Goal: Transaction & Acquisition: Purchase product/service

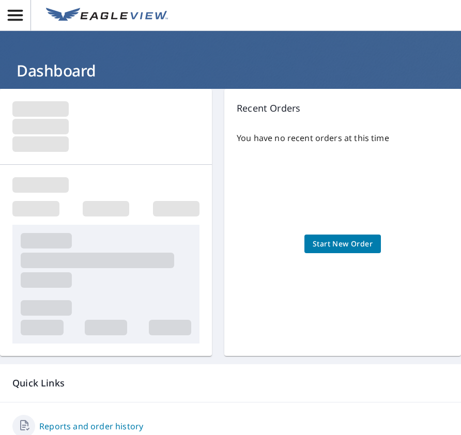
click at [334, 245] on span "Start New Order" at bounding box center [342, 244] width 60 height 13
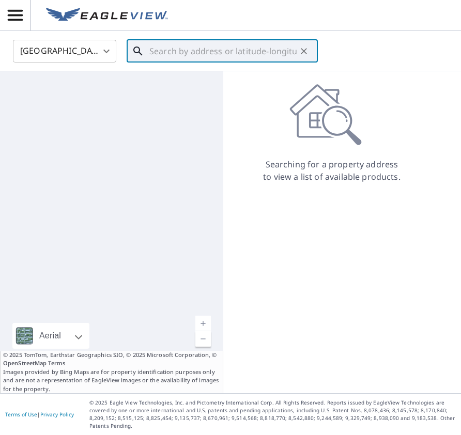
click at [163, 50] on input "text" at bounding box center [222, 51] width 147 height 29
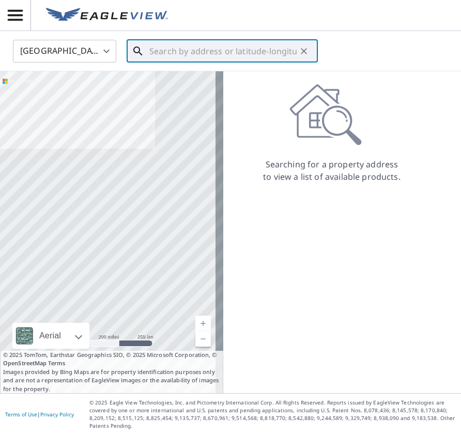
paste input "33.58378, -112.25610"
type input "3"
click at [157, 55] on input "text" at bounding box center [222, 51] width 147 height 29
paste input "[STREET_ADDRESS]"
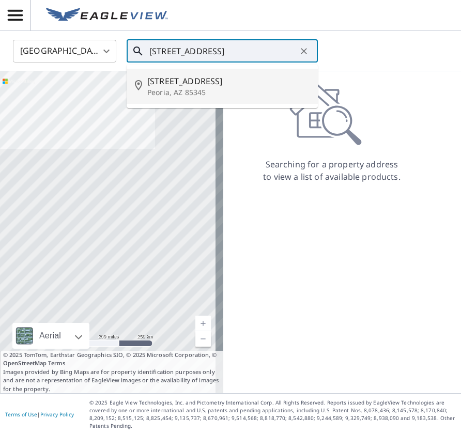
click at [182, 85] on span "[STREET_ADDRESS]" at bounding box center [228, 81] width 162 height 12
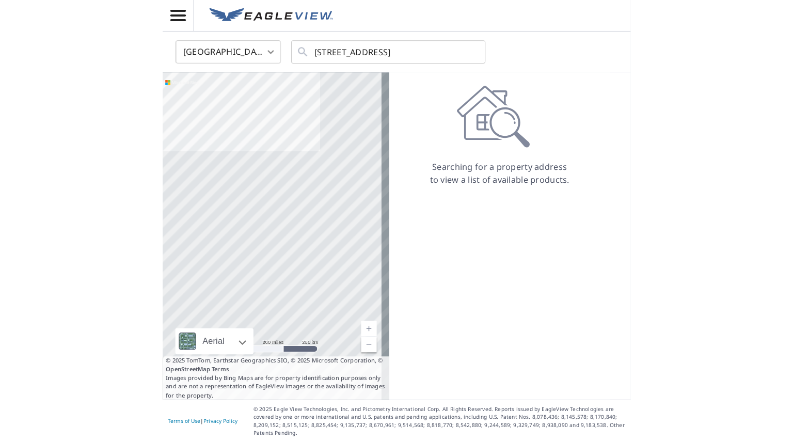
scroll to position [0, 0]
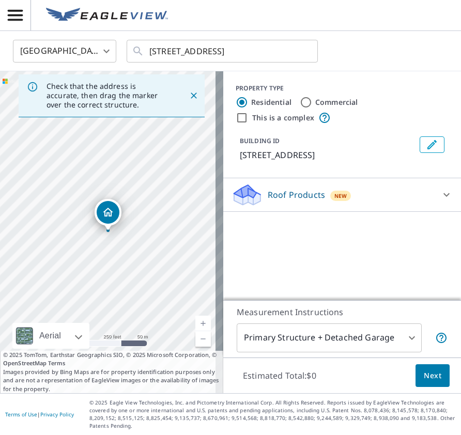
click at [89, 218] on div "[STREET_ADDRESS]" at bounding box center [111, 232] width 223 height 322
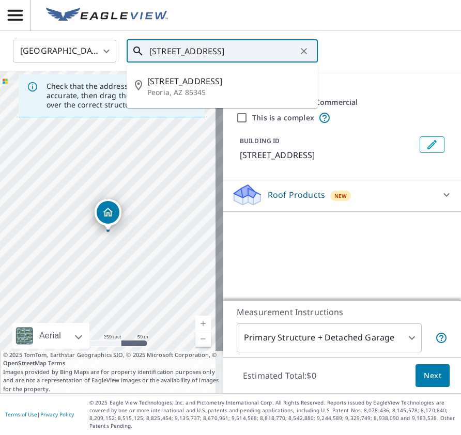
click at [219, 52] on input "[STREET_ADDRESS]" at bounding box center [222, 51] width 147 height 29
type input "[STREET_ADDRESS]"
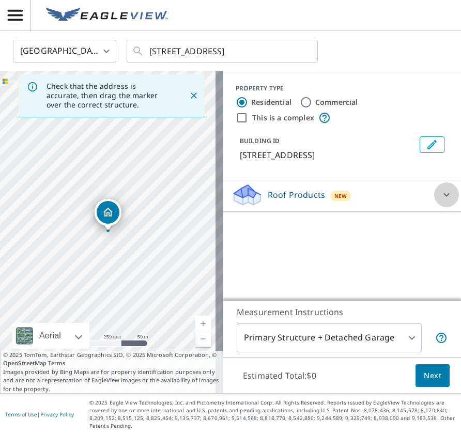
click at [440, 196] on icon at bounding box center [446, 195] width 12 height 12
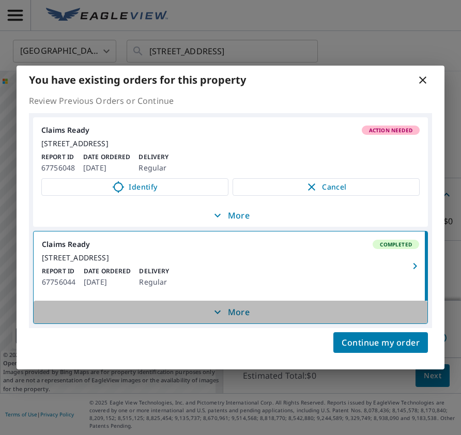
click at [239, 318] on p "More" at bounding box center [230, 312] width 38 height 12
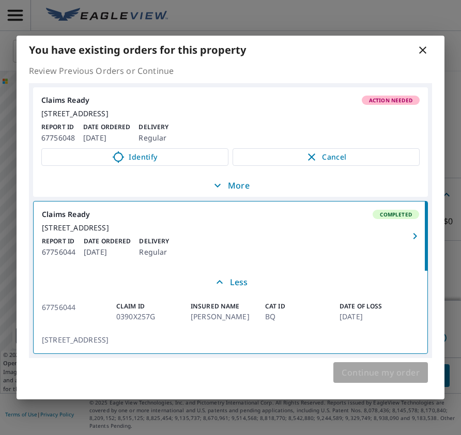
click at [383, 380] on span "Continue my order" at bounding box center [380, 372] width 78 height 14
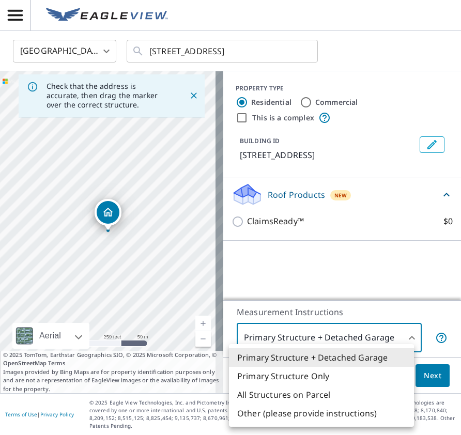
click at [404, 341] on body "ME ME [GEOGRAPHIC_DATA] US ​ [STREET_ADDRESS] ​ Check that the address is accur…" at bounding box center [230, 217] width 461 height 435
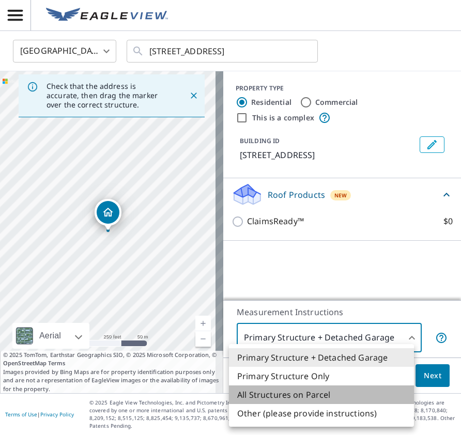
click at [333, 395] on li "All Structures on Parcel" at bounding box center [321, 394] width 185 height 19
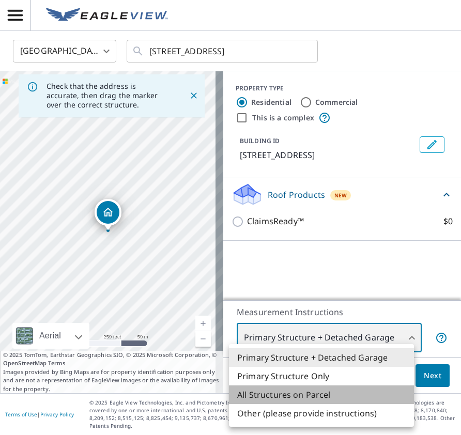
type input "3"
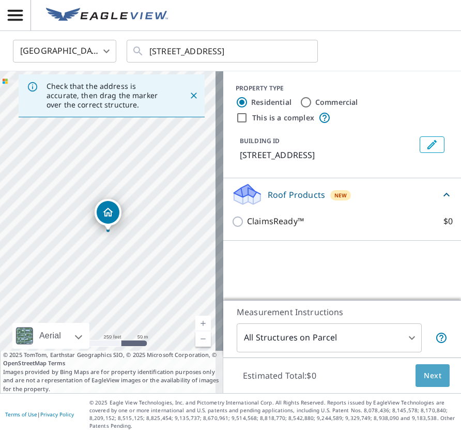
click at [427, 380] on span "Next" at bounding box center [433, 375] width 18 height 13
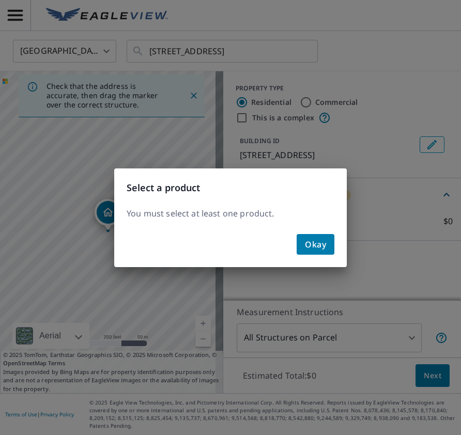
click at [322, 249] on span "Okay" at bounding box center [315, 244] width 21 height 14
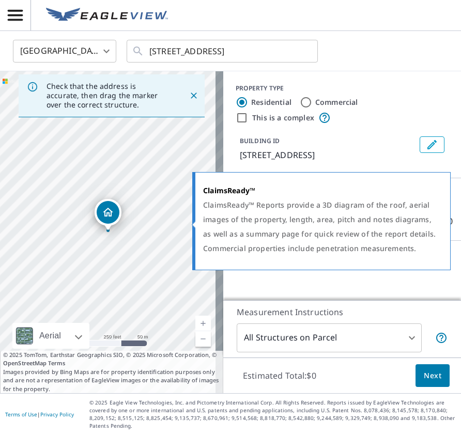
click at [356, 226] on div "ClaimsReady™ Reports provide a 3D diagram of the roof, aerial images of the pro…" at bounding box center [320, 227] width 234 height 58
drag, startPoint x: 356, startPoint y: 226, endPoint x: 346, endPoint y: 288, distance: 63.3
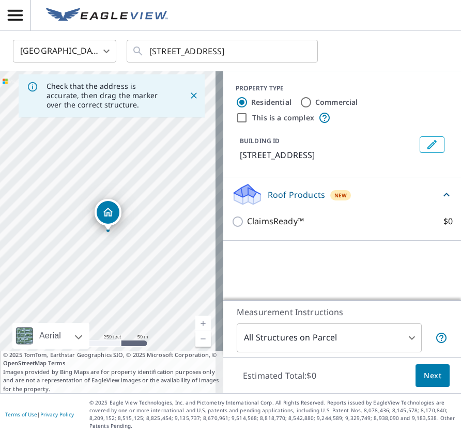
click at [234, 223] on body "ME ME [GEOGRAPHIC_DATA] US ​ [STREET_ADDRESS] ​ Check that the address is accur…" at bounding box center [230, 217] width 461 height 435
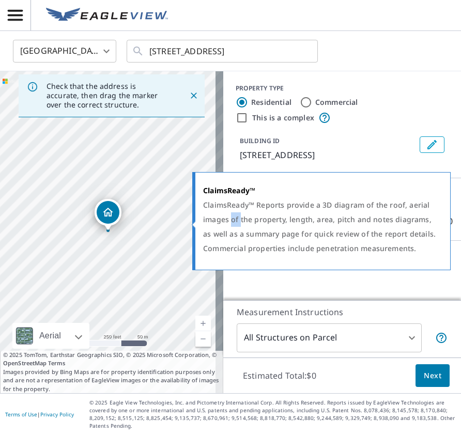
click at [234, 223] on div "ClaimsReady™ Reports provide a 3D diagram of the roof, aerial images of the pro…" at bounding box center [320, 227] width 234 height 58
drag, startPoint x: 346, startPoint y: 288, endPoint x: 234, endPoint y: 223, distance: 129.4
click at [234, 223] on div "ClaimsReady™ Reports provide a 3D diagram of the roof, aerial images of the pro…" at bounding box center [320, 227] width 234 height 58
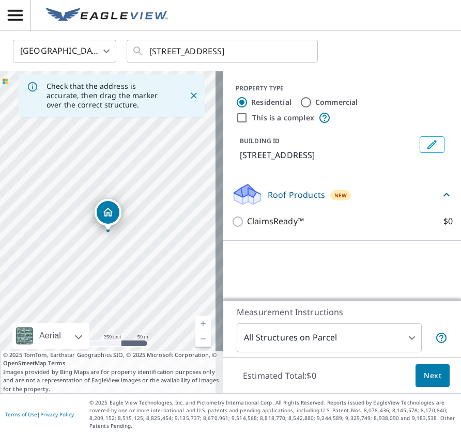
click at [273, 280] on div "PROPERTY TYPE Residential Commercial This is a complex BUILDING ID [STREET_ADDR…" at bounding box center [342, 185] width 238 height 229
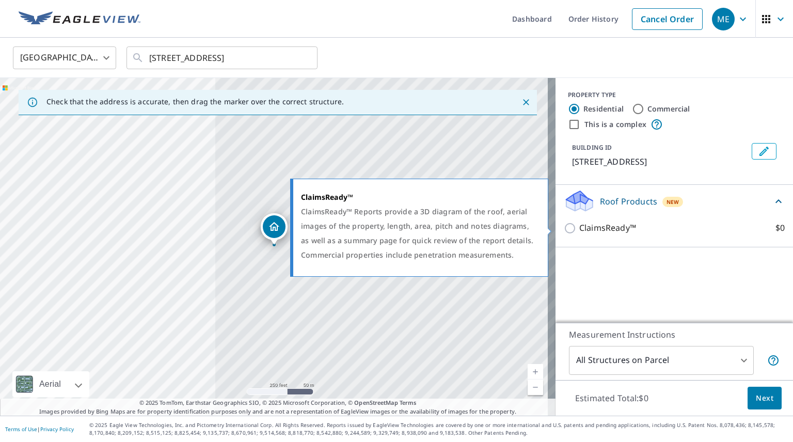
click at [460, 229] on input "ClaimsReady™ $0" at bounding box center [571, 228] width 15 height 12
checkbox input "true"
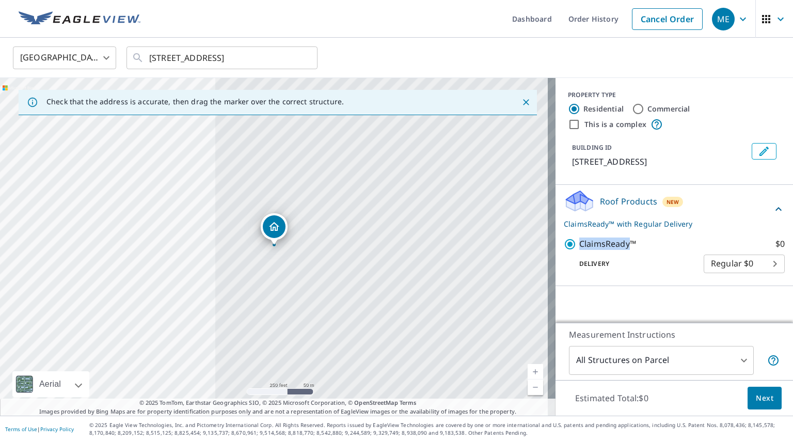
click at [460, 229] on div "ClaimsReady™ $0 Delivery Regular $0 8 ​" at bounding box center [674, 255] width 221 height 52
click at [460, 269] on body "ME ME Dashboard Order History Cancel Order ME [GEOGRAPHIC_DATA] US ​ [STREET_AD…" at bounding box center [396, 221] width 793 height 442
click at [460, 285] on li "Express $0" at bounding box center [736, 282] width 81 height 19
type input "4"
click at [460, 401] on span "Next" at bounding box center [765, 398] width 18 height 13
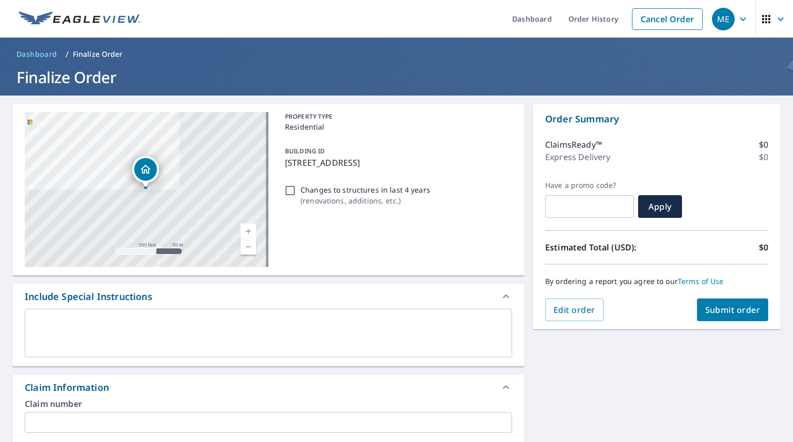
click at [289, 189] on input "Changes to structures in last 4 years ( renovations, additions, etc. )" at bounding box center [290, 190] width 12 height 12
checkbox input "true"
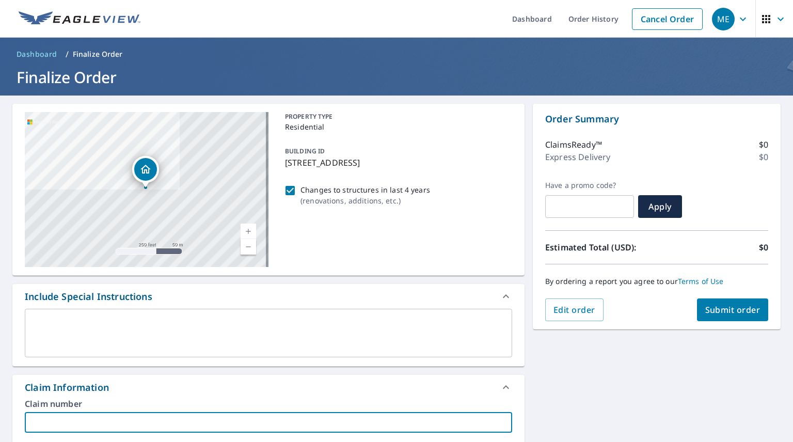
click at [56, 423] on input "text" at bounding box center [269, 422] width 488 height 21
paste input "03-90X2-57G"
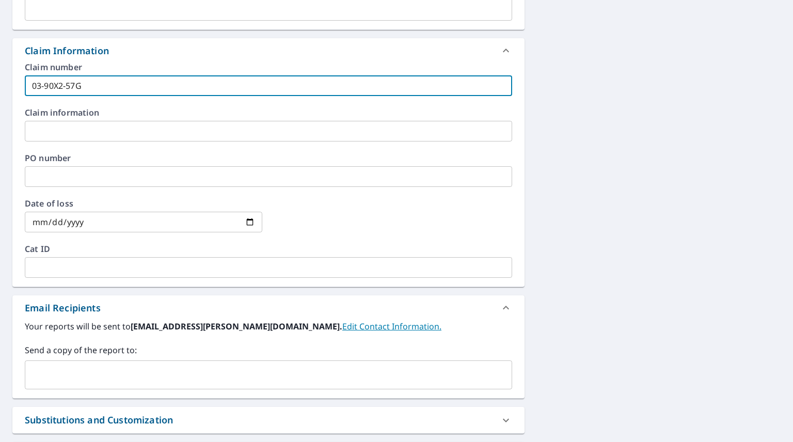
scroll to position [341, 0]
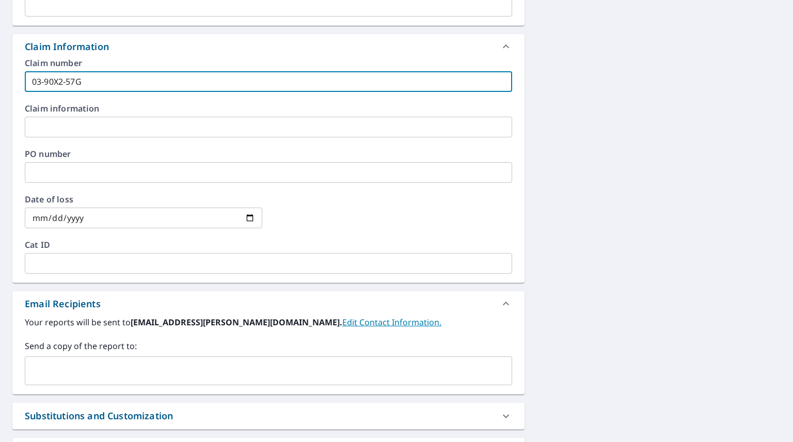
type input "03-90X2-57G"
click at [116, 258] on input "text" at bounding box center [269, 263] width 488 height 21
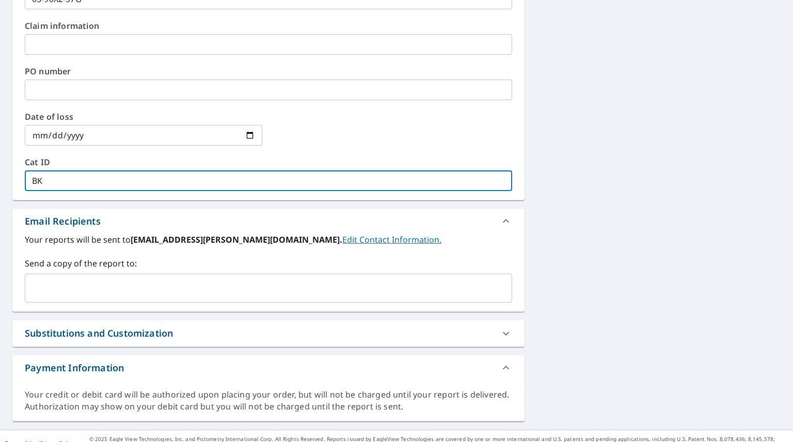
scroll to position [436, 0]
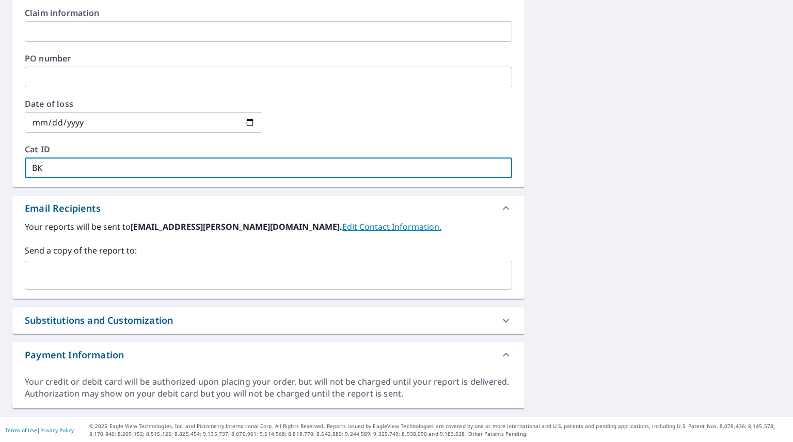
type input "BK"
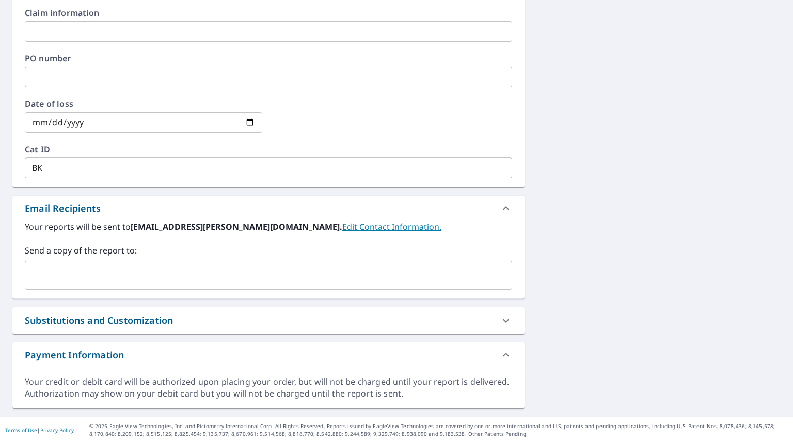
click at [460, 239] on div "[STREET_ADDRESS][GEOGRAPHIC_DATA] A standard road map Aerial A detailed look fr…" at bounding box center [396, 38] width 793 height 758
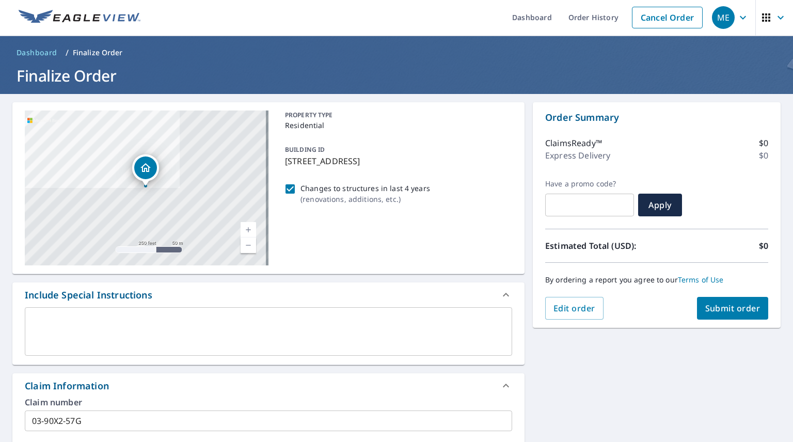
scroll to position [0, 0]
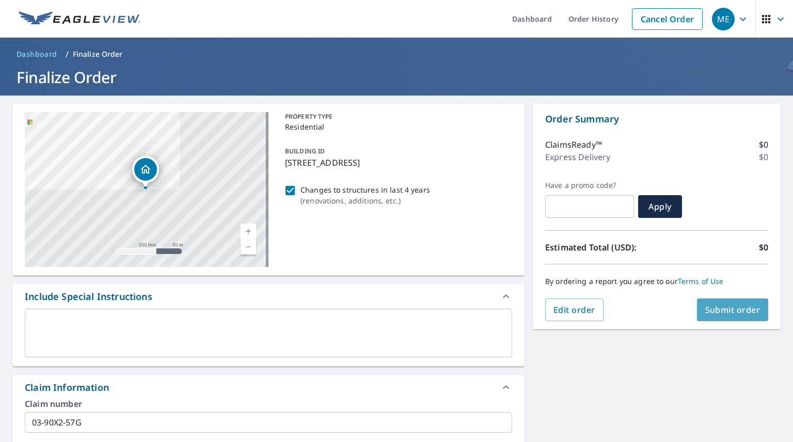
click at [460, 311] on span "Submit order" at bounding box center [733, 309] width 55 height 11
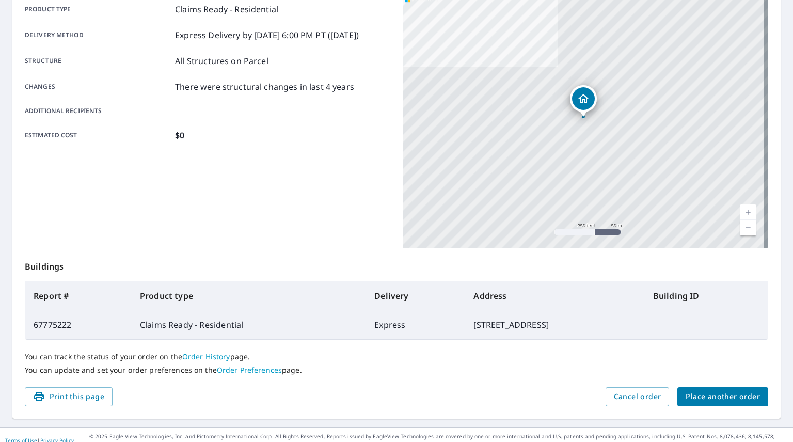
scroll to position [165, 0]
